Goal: Information Seeking & Learning: Understand process/instructions

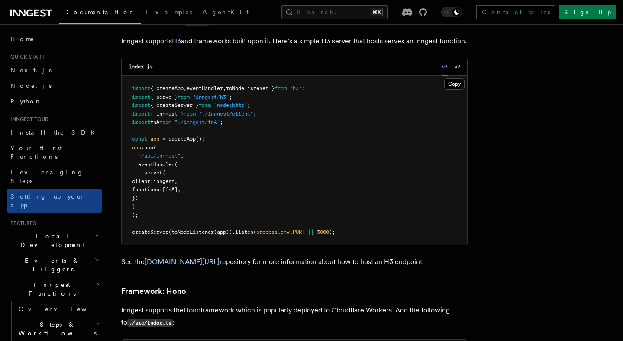
scroll to position [4205, 0]
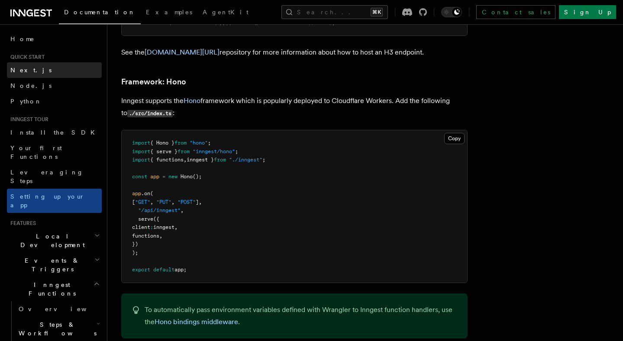
click at [41, 74] on link "Next.js" at bounding box center [54, 70] width 95 height 16
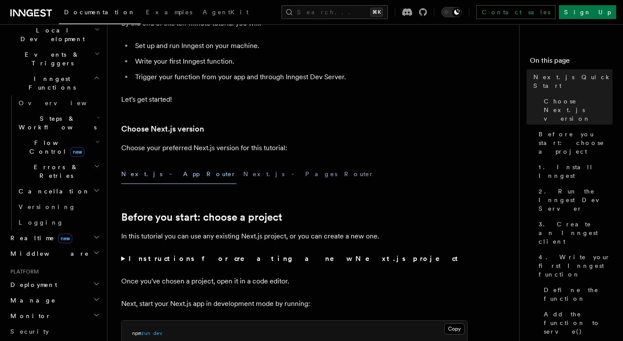
scroll to position [240, 0]
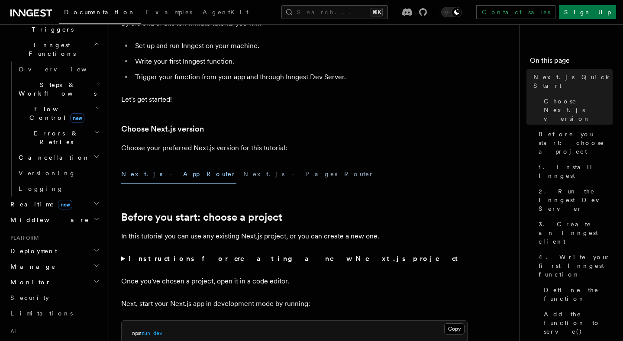
click at [31, 200] on span "Realtime new" at bounding box center [39, 204] width 65 height 9
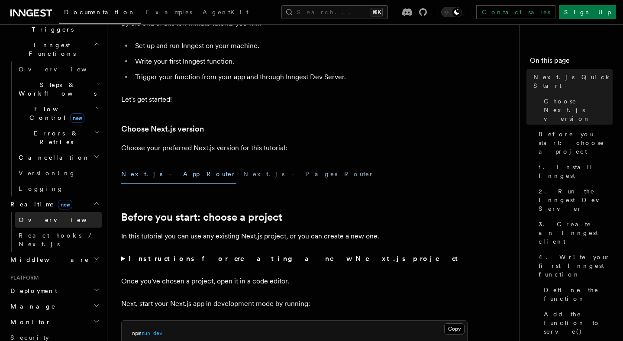
click at [48, 212] on link "Overview" at bounding box center [58, 220] width 87 height 16
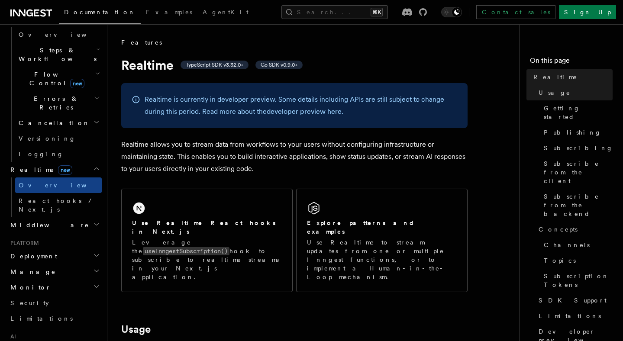
scroll to position [292, 0]
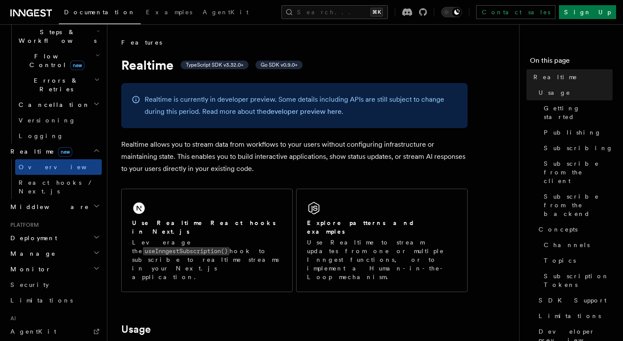
click at [42, 234] on span "Deployment" at bounding box center [32, 238] width 50 height 9
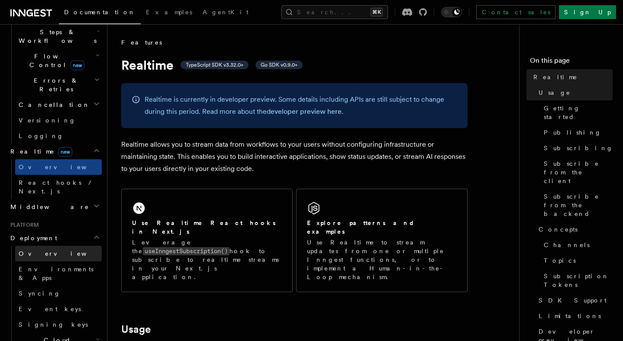
click at [44, 250] on span "Overview" at bounding box center [63, 253] width 89 height 7
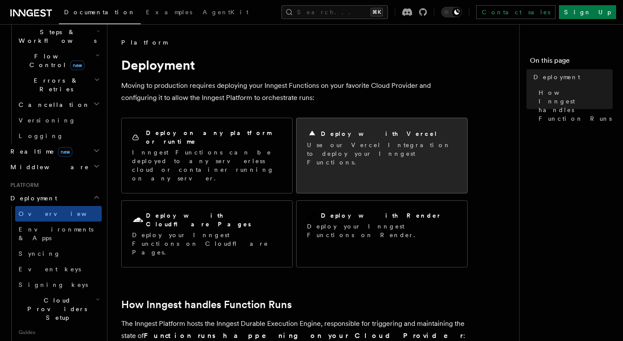
click at [335, 151] on p "Use our Vercel Integration to deploy your Inngest Functions." at bounding box center [382, 154] width 150 height 26
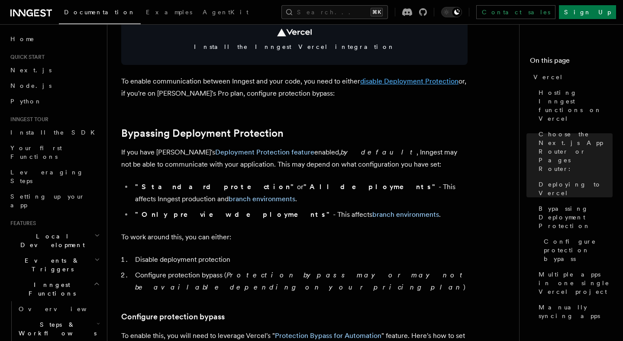
scroll to position [565, 0]
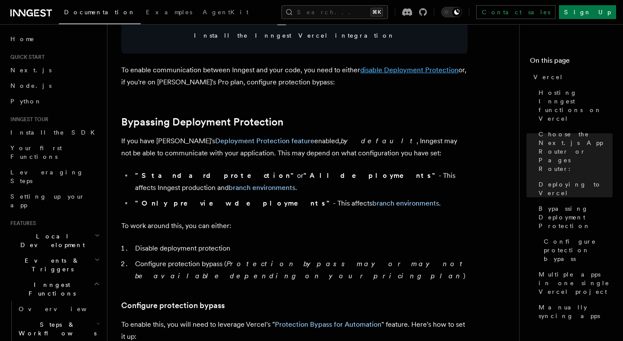
click at [392, 68] on link "disable Deployment Protection" at bounding box center [409, 70] width 98 height 8
